Goal: Task Accomplishment & Management: Use online tool/utility

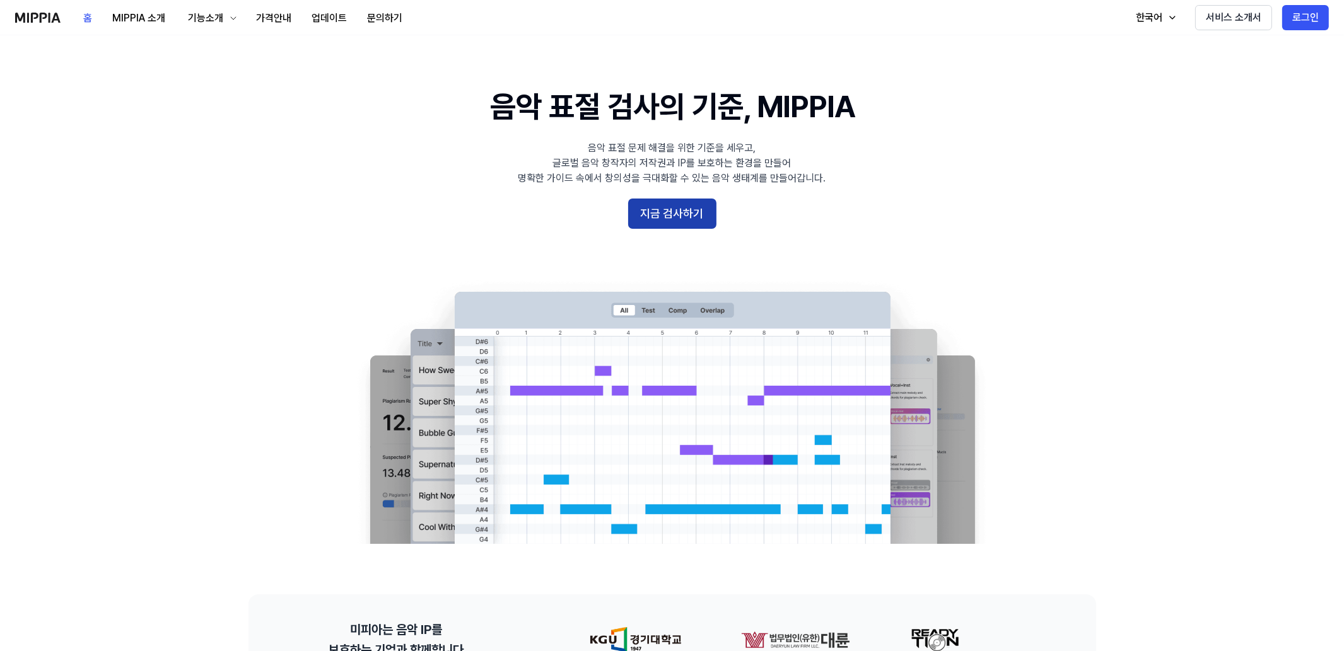
click at [677, 212] on button "지금 검사하기" at bounding box center [672, 214] width 88 height 30
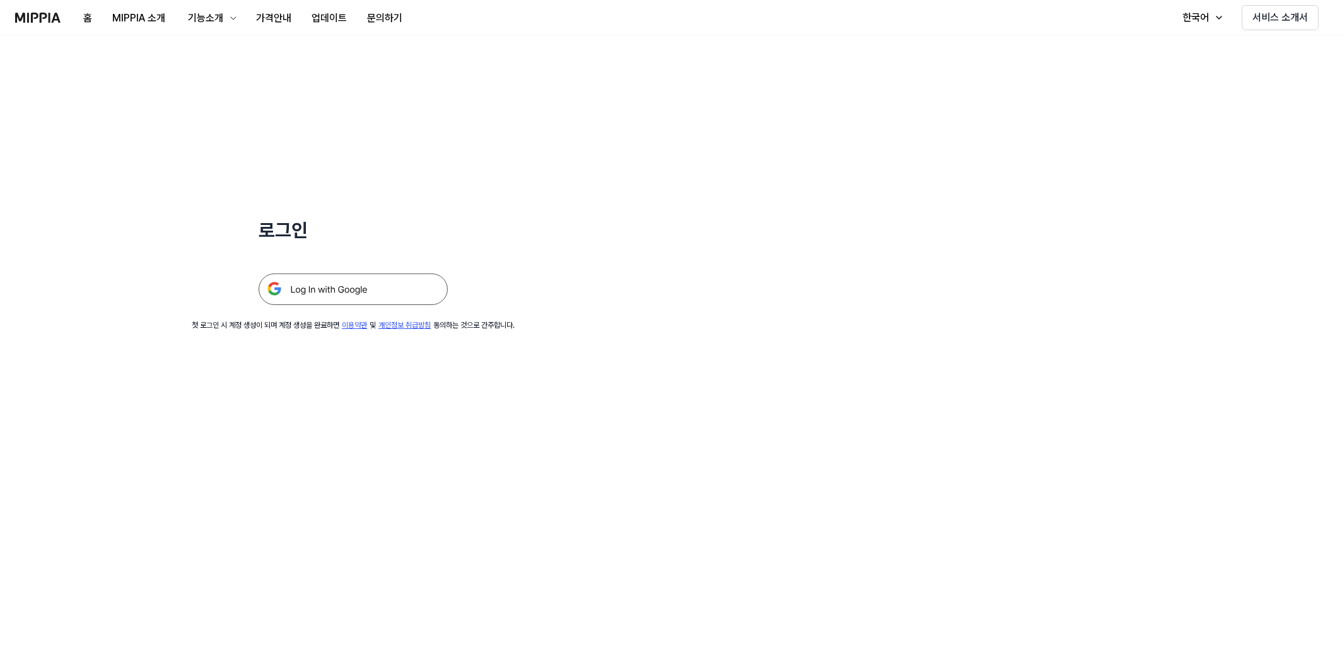
click at [312, 293] on img at bounding box center [353, 290] width 189 height 32
